Goal: Task Accomplishment & Management: Use online tool/utility

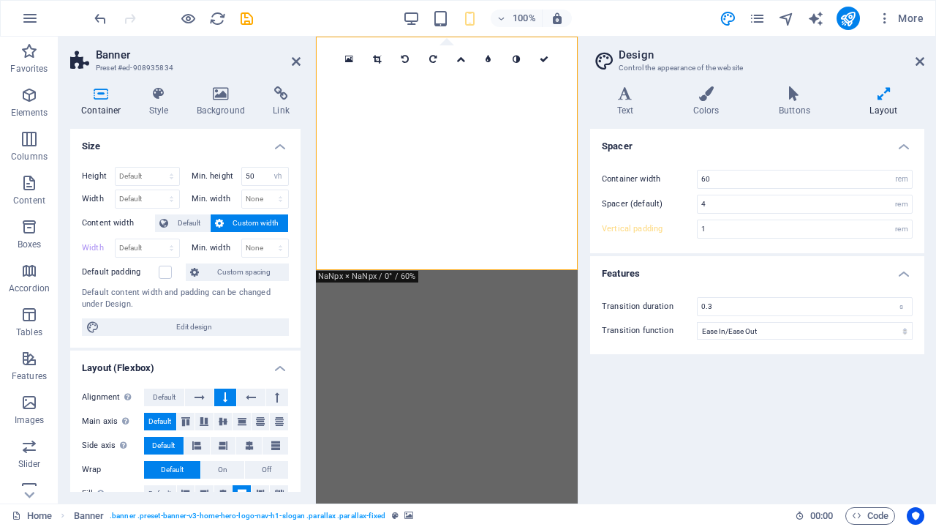
select select "vh"
select select "header"
select select "rem"
select select "ease-in-out"
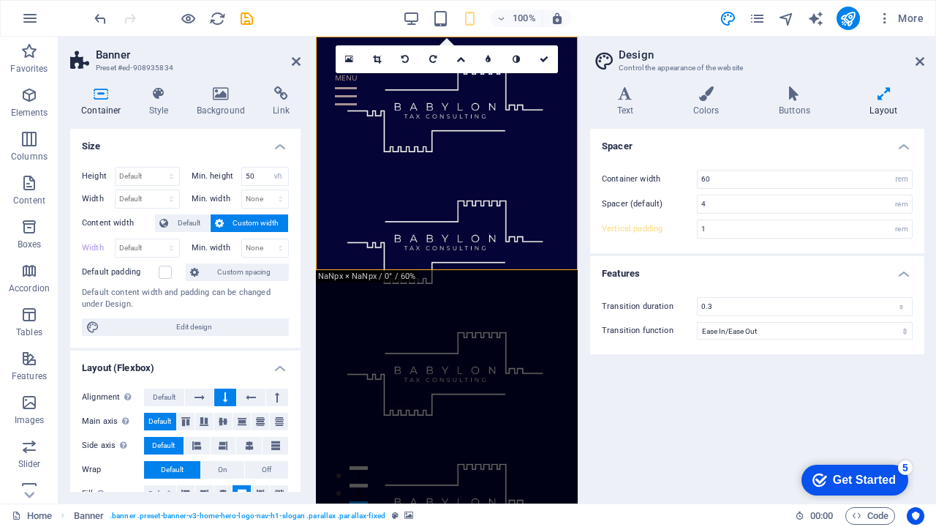
scroll to position [79, 0]
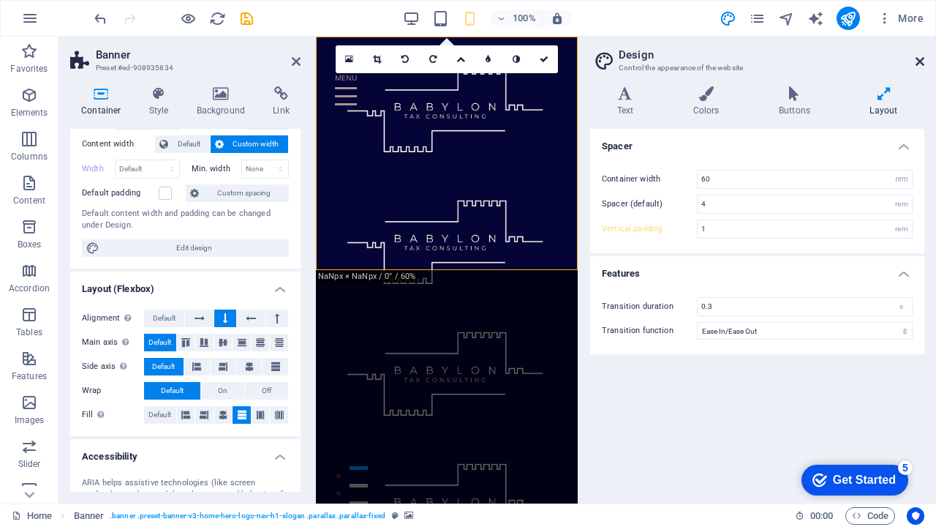
type input "1"
click at [922, 65] on icon at bounding box center [920, 62] width 9 height 12
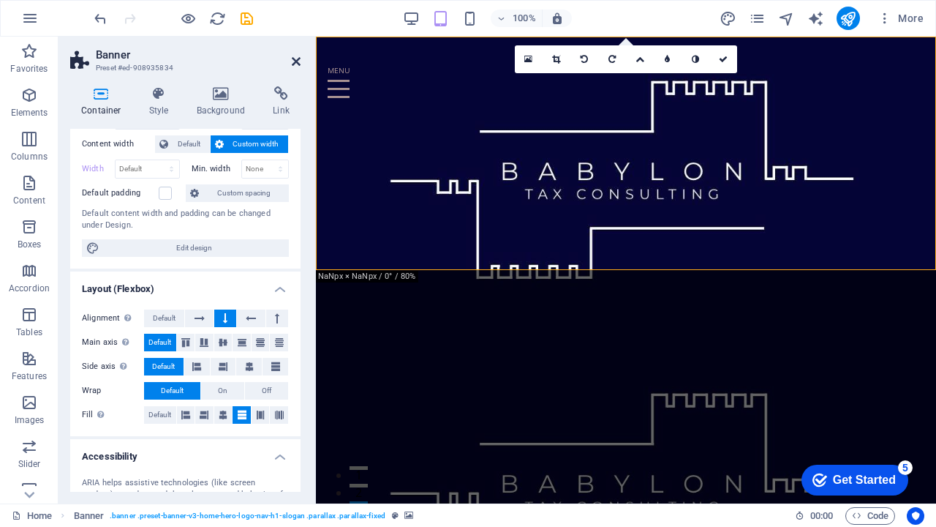
click at [294, 62] on icon at bounding box center [296, 62] width 9 height 12
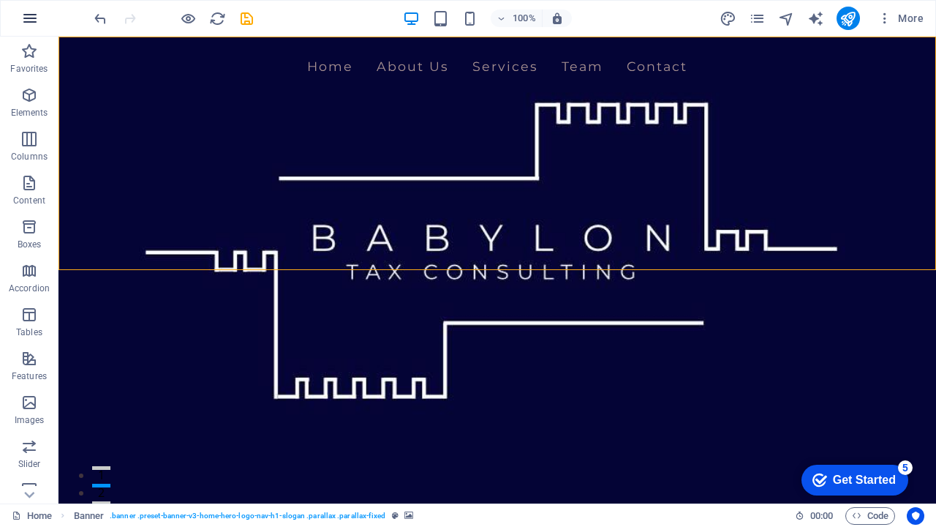
click at [30, 15] on icon "button" at bounding box center [30, 19] width 18 height 18
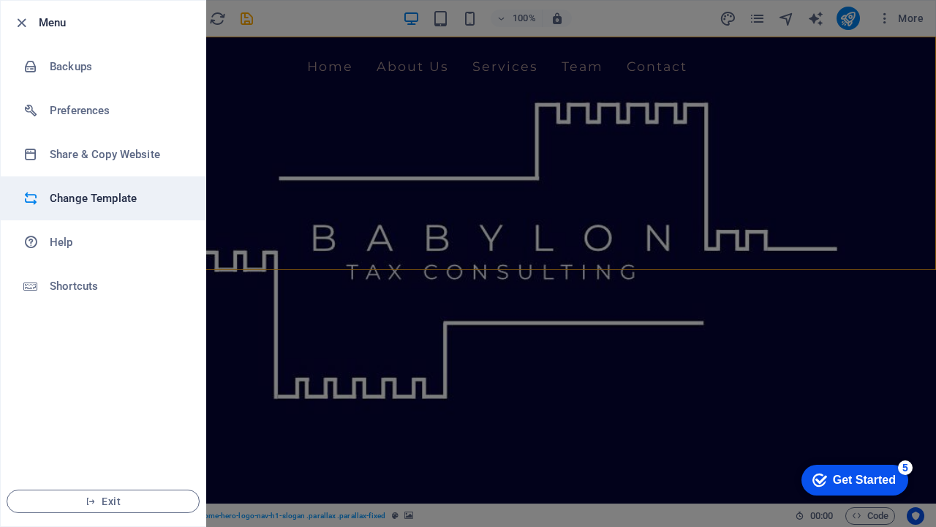
click at [142, 190] on h6 "Change Template" at bounding box center [117, 198] width 135 height 18
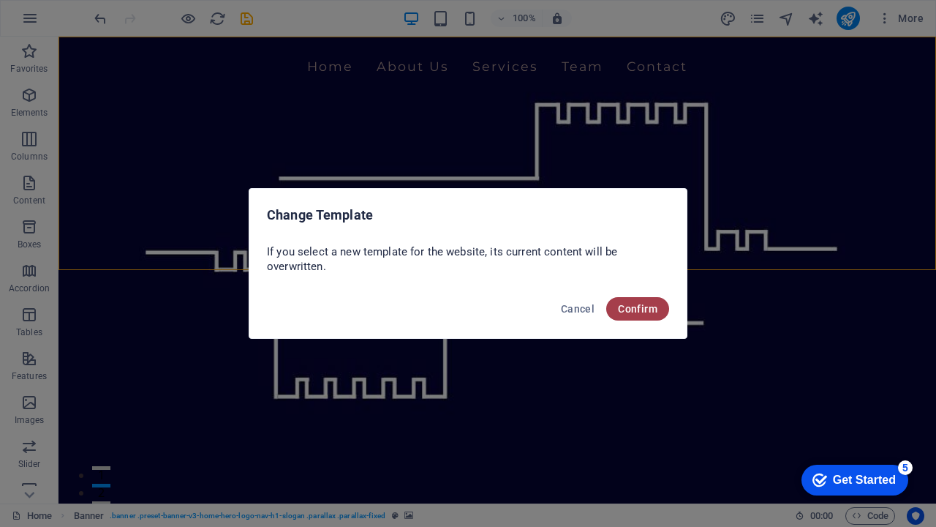
click at [654, 308] on span "Confirm" at bounding box center [638, 309] width 40 height 12
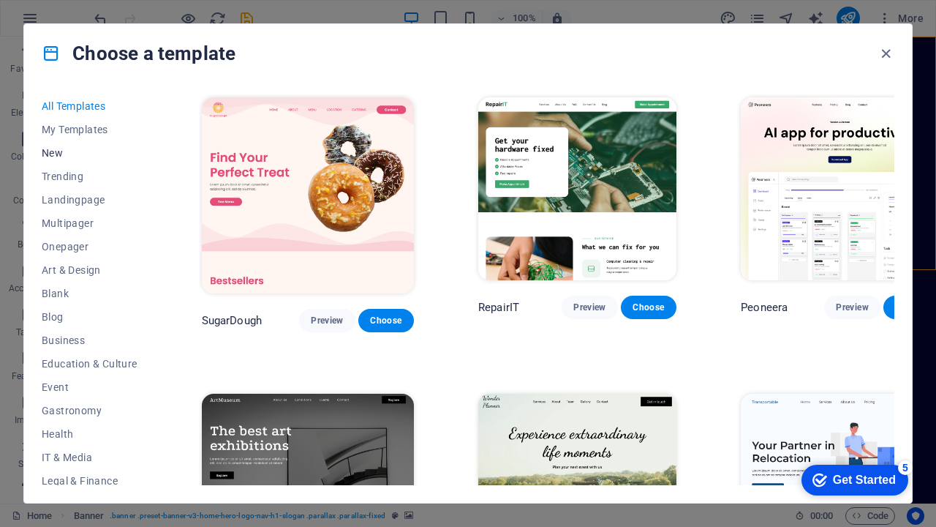
click at [59, 153] on span "New" at bounding box center [90, 153] width 96 height 12
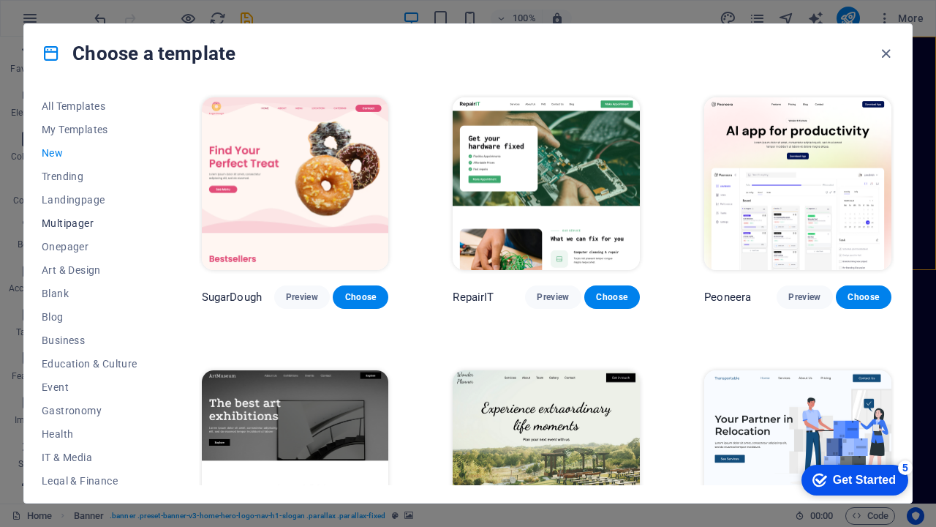
click at [73, 224] on span "Multipager" at bounding box center [90, 223] width 96 height 12
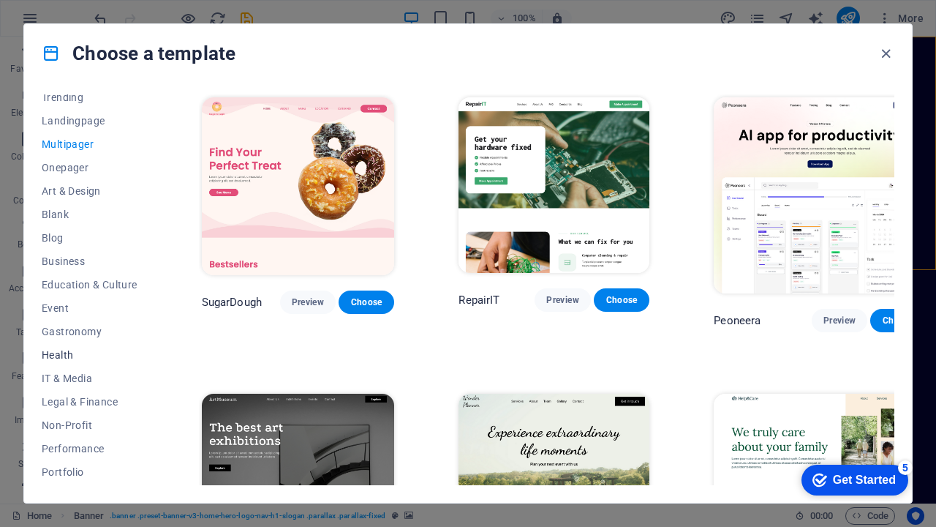
scroll to position [162, 0]
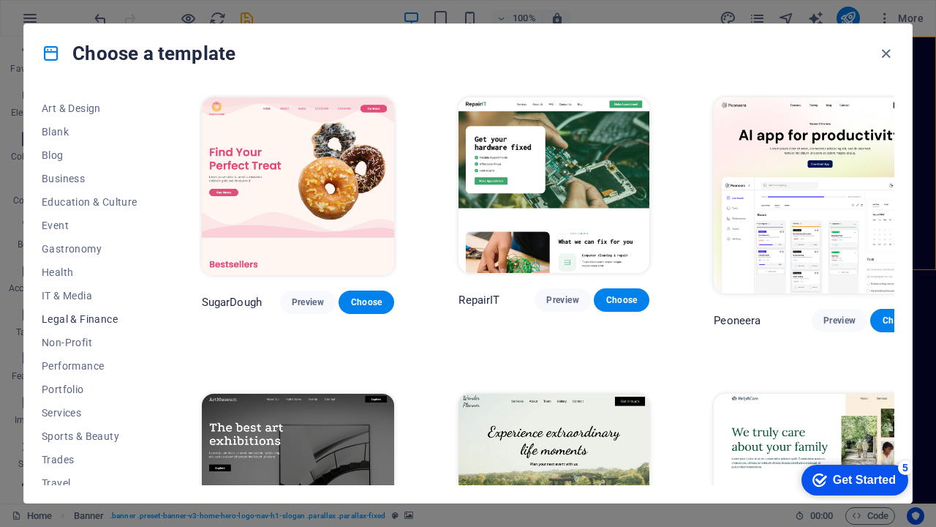
click at [102, 320] on span "Legal & Finance" at bounding box center [90, 319] width 96 height 12
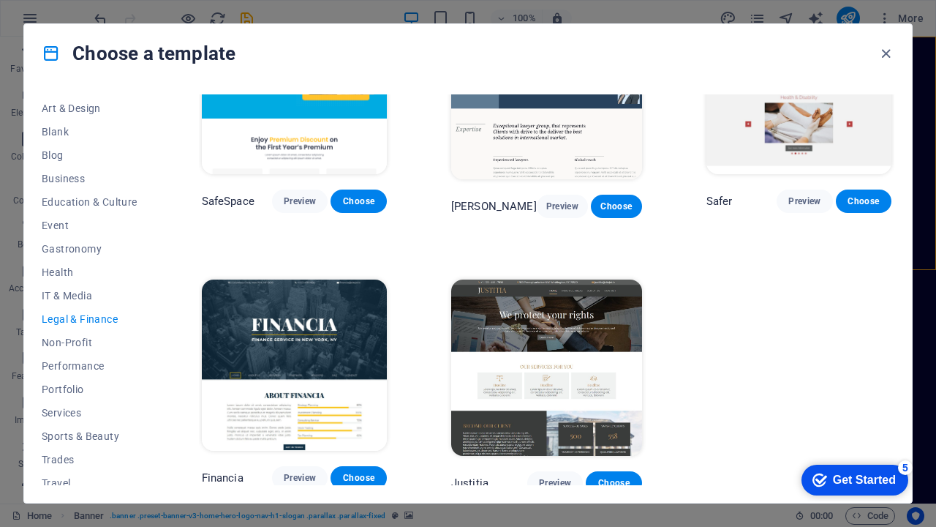
scroll to position [92, 0]
